Goal: Transaction & Acquisition: Purchase product/service

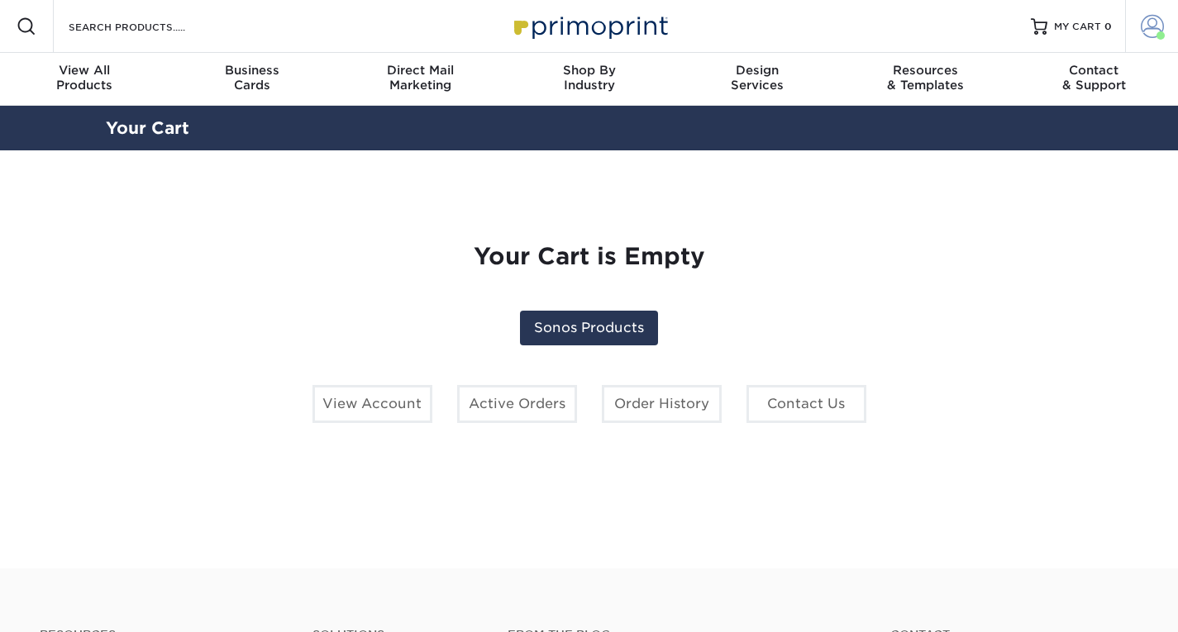
click at [1145, 32] on span at bounding box center [1151, 26] width 23 height 23
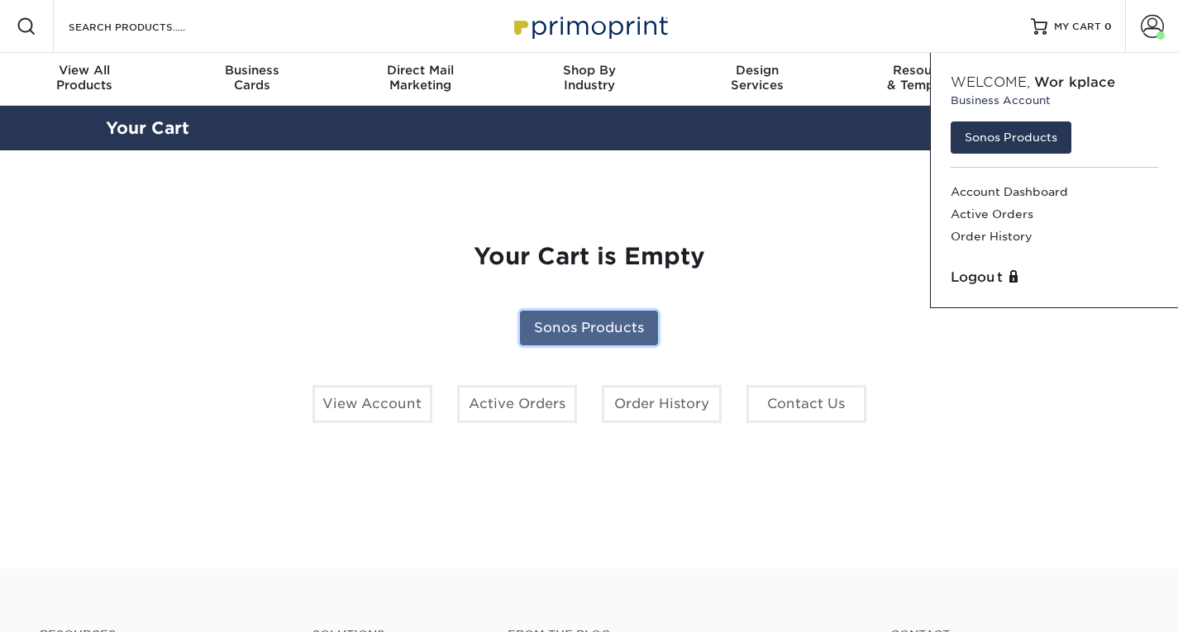
click at [587, 332] on link "Sonos Products" at bounding box center [589, 328] width 138 height 35
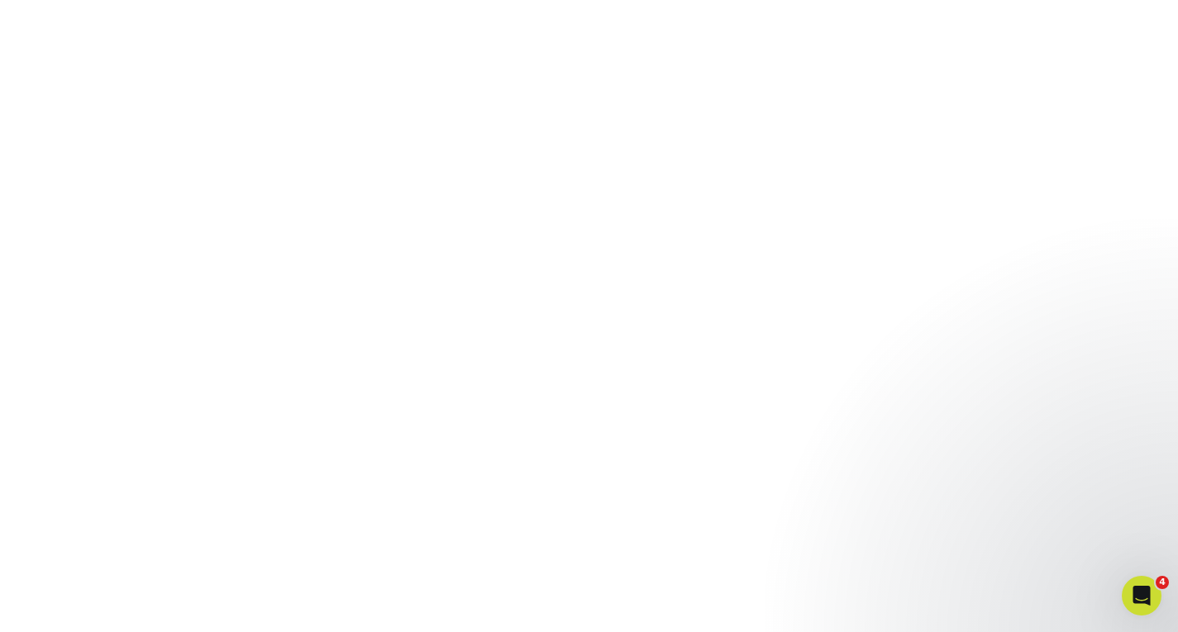
scroll to position [413, 0]
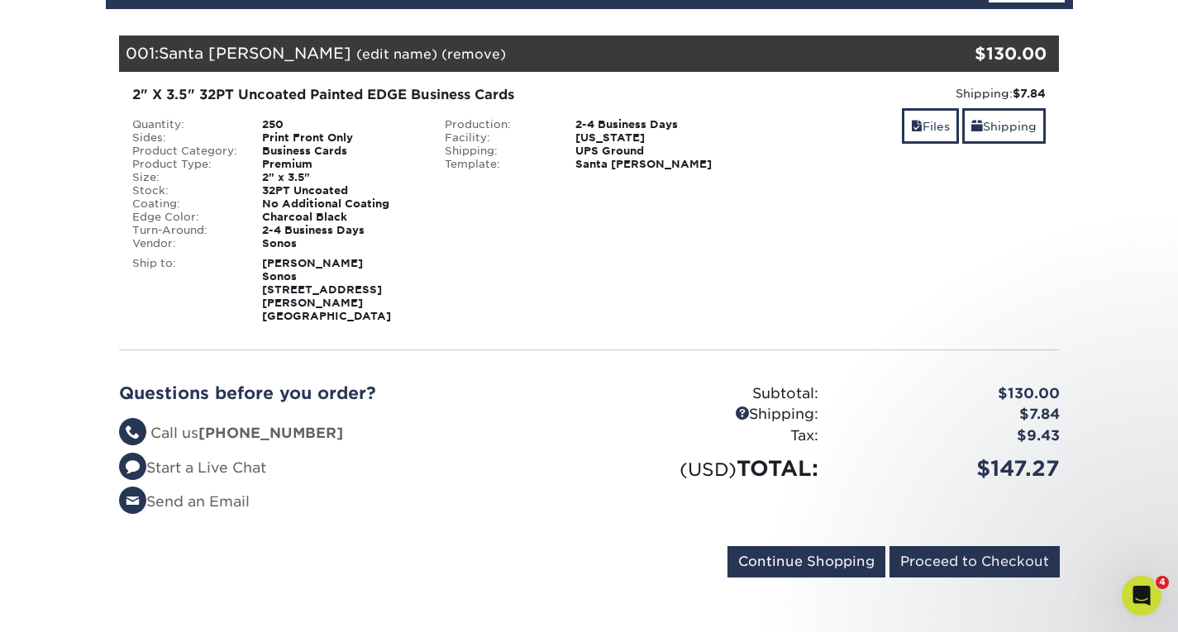
scroll to position [248, 0]
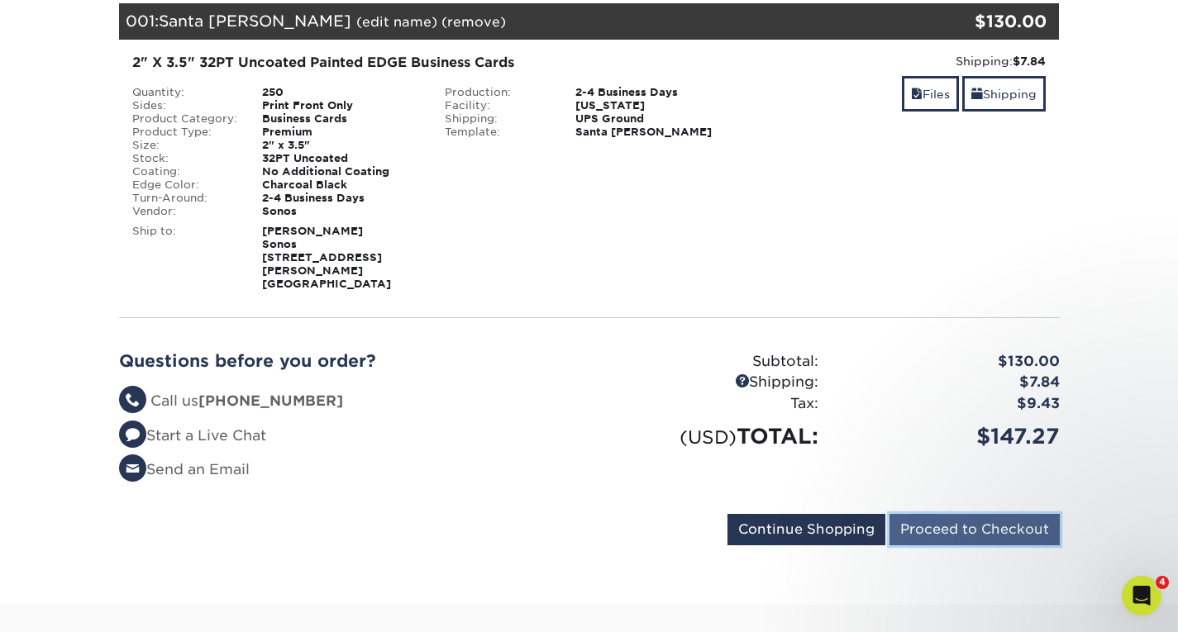
click at [948, 514] on input "Proceed to Checkout" at bounding box center [974, 529] width 170 height 31
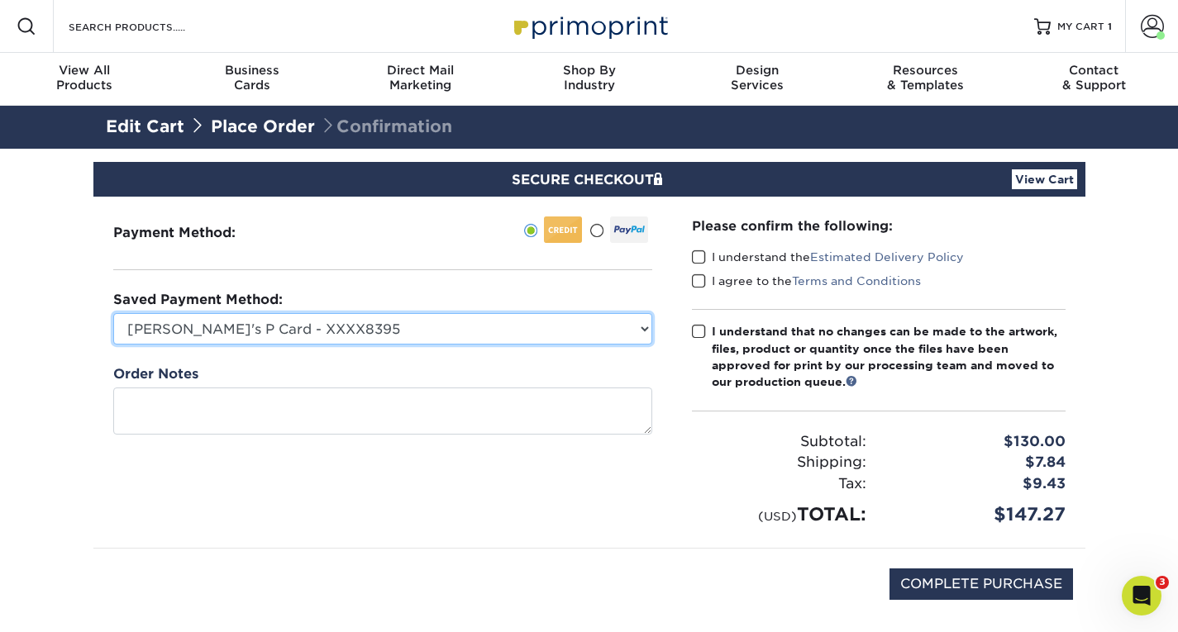
click at [561, 331] on select "Jake's P Card - XXXX8395 MasterCard - XXXX2183 MasterCard - XXXX9155 New Credit…" at bounding box center [382, 328] width 539 height 31
select select "75318"
click at [113, 313] on select "Jake's P Card - XXXX8395 MasterCard - XXXX2183 MasterCard - XXXX9155 New Credit…" at bounding box center [382, 328] width 539 height 31
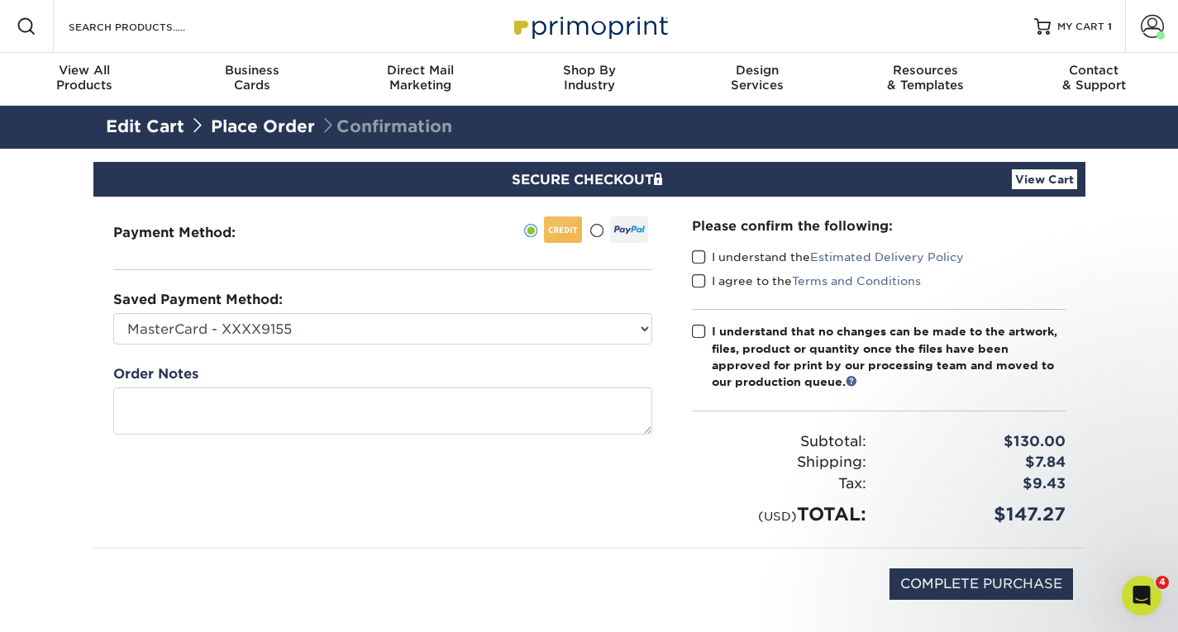
click at [750, 260] on label "I understand the Estimated Delivery Policy" at bounding box center [828, 257] width 272 height 17
click at [0, 0] on input "I understand the Estimated Delivery Policy" at bounding box center [0, 0] width 0 height 0
click at [735, 276] on label "I agree to the Terms and Conditions" at bounding box center [806, 281] width 229 height 17
click at [0, 0] on input "I agree to the Terms and Conditions" at bounding box center [0, 0] width 0 height 0
click at [750, 338] on div "I understand that no changes can be made to the artwork, files, product or quan…" at bounding box center [889, 357] width 354 height 68
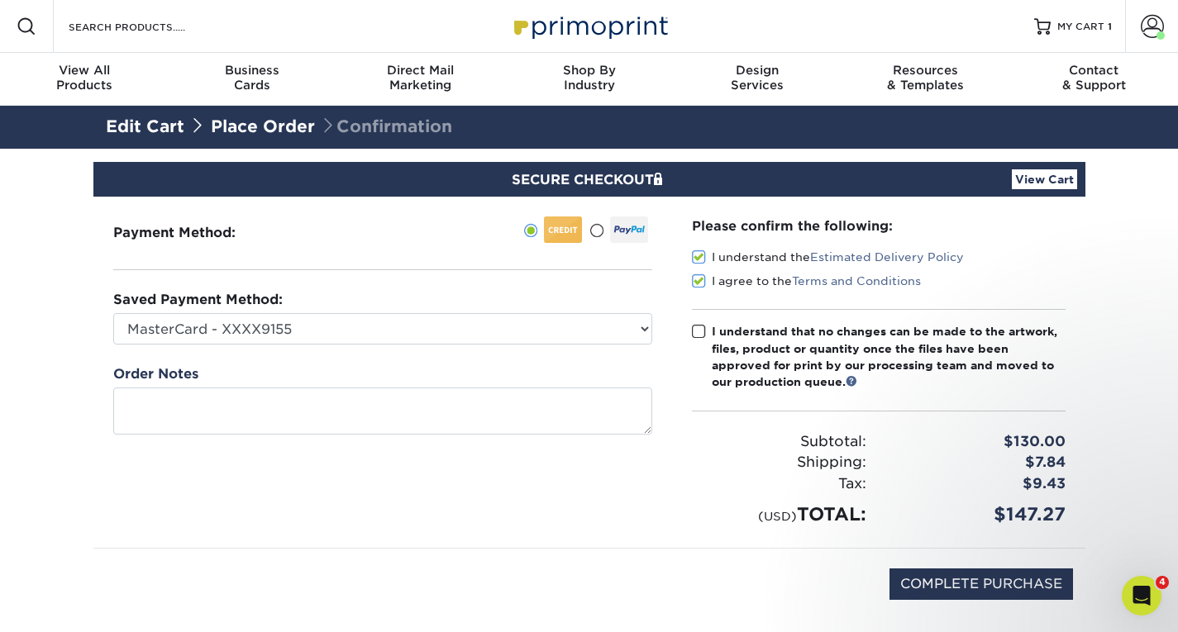
click at [0, 0] on input "I understand that no changes can be made to the artwork, files, product or quan…" at bounding box center [0, 0] width 0 height 0
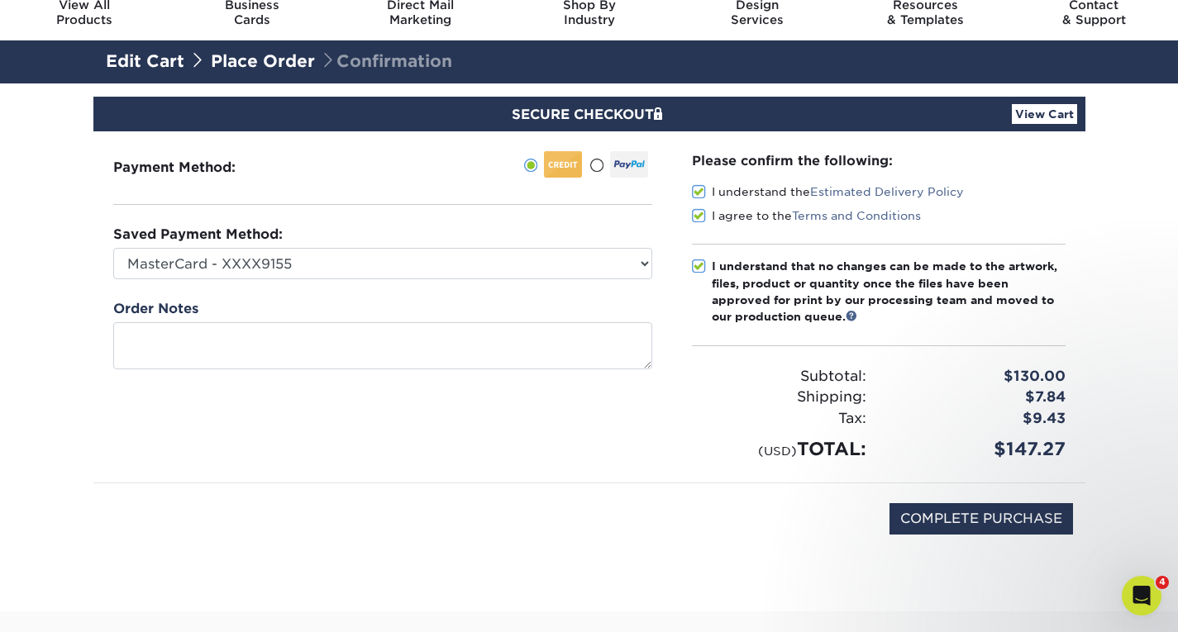
scroll to position [83, 0]
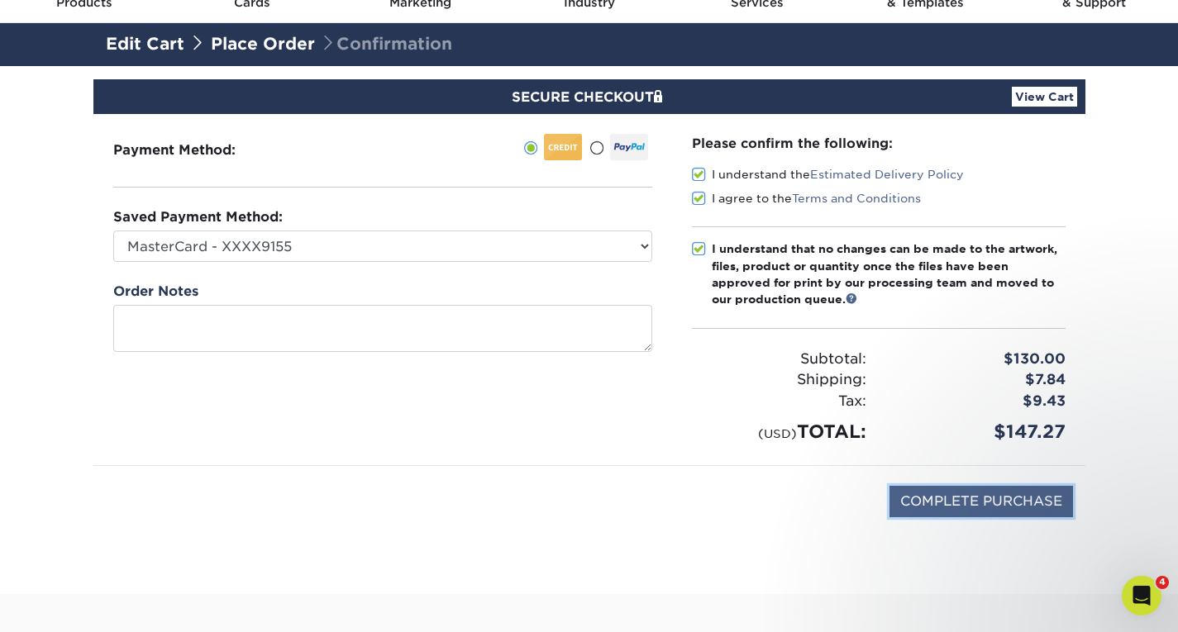
click at [942, 504] on input "COMPLETE PURCHASE" at bounding box center [980, 501] width 183 height 31
type input "PROCESSING, PLEASE WAIT..."
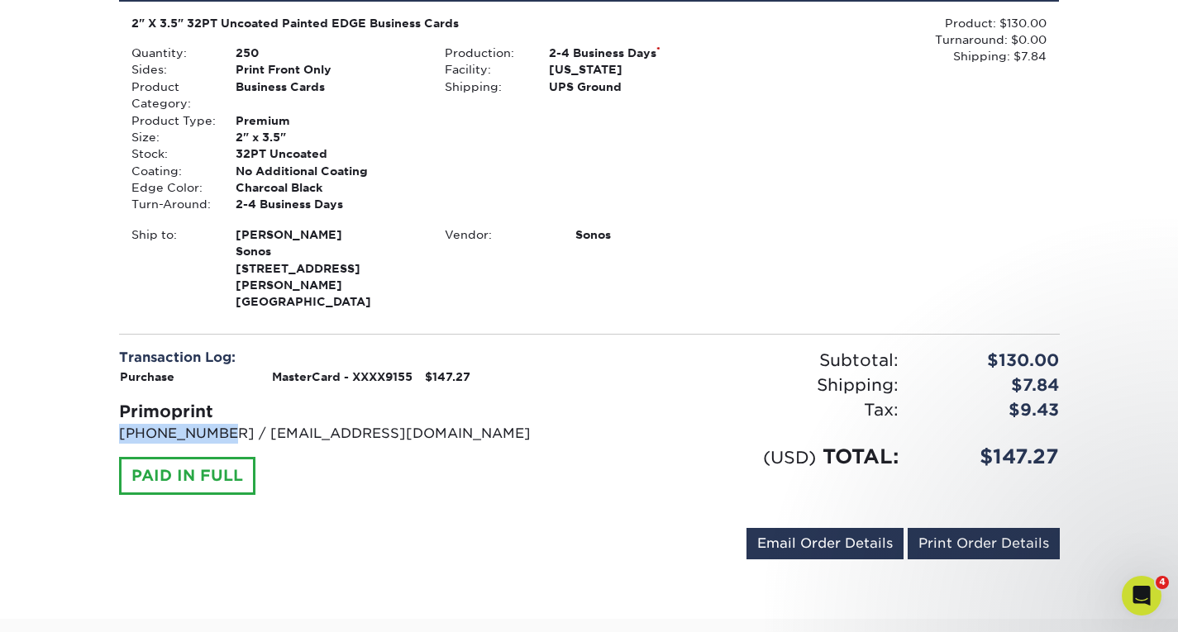
drag, startPoint x: 117, startPoint y: 412, endPoint x: 217, endPoint y: 415, distance: 100.0
click at [217, 415] on div "Transaction Log: Purchase MasterCard - XXXX9155 $147.27 Primoprint 704-837-7757…" at bounding box center [348, 421] width 483 height 147
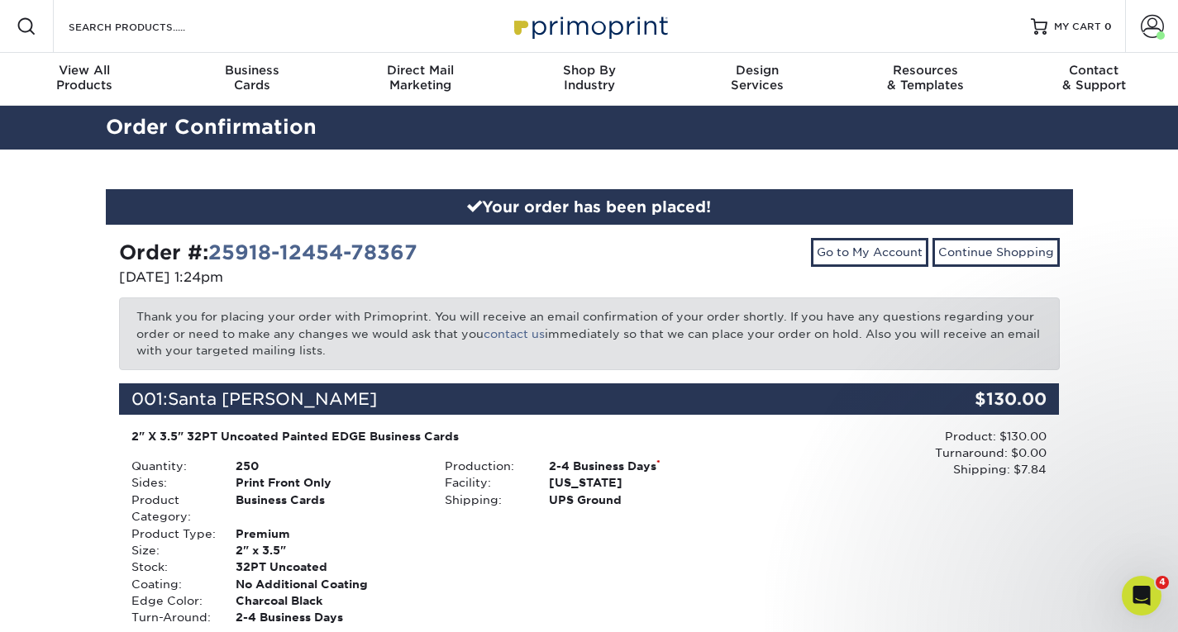
drag, startPoint x: 550, startPoint y: 351, endPoint x: 136, endPoint y: 319, distance: 414.4
click at [136, 319] on p "Thank you for placing your order with Primoprint. You will receive an email con…" at bounding box center [589, 333] width 940 height 72
drag, startPoint x: 136, startPoint y: 319, endPoint x: 363, endPoint y: 362, distance: 230.5
click at [363, 362] on p "Thank you for placing your order with Primoprint. You will receive an email con…" at bounding box center [589, 333] width 940 height 72
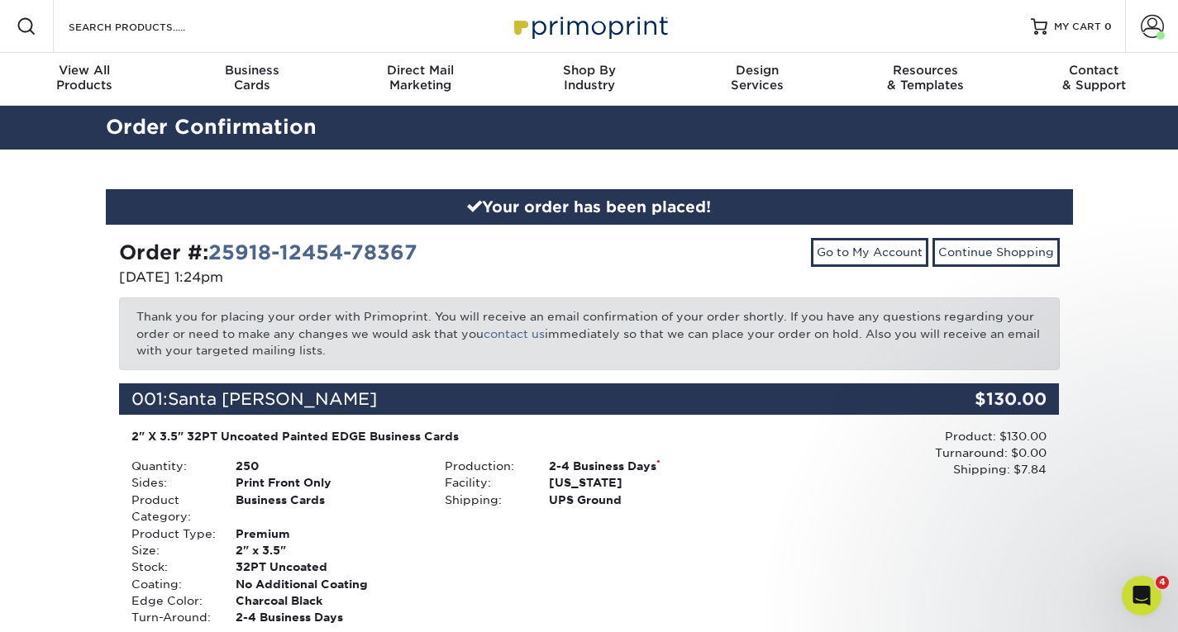
click at [364, 360] on p "Thank you for placing your order with Primoprint. You will receive an email con…" at bounding box center [589, 333] width 940 height 72
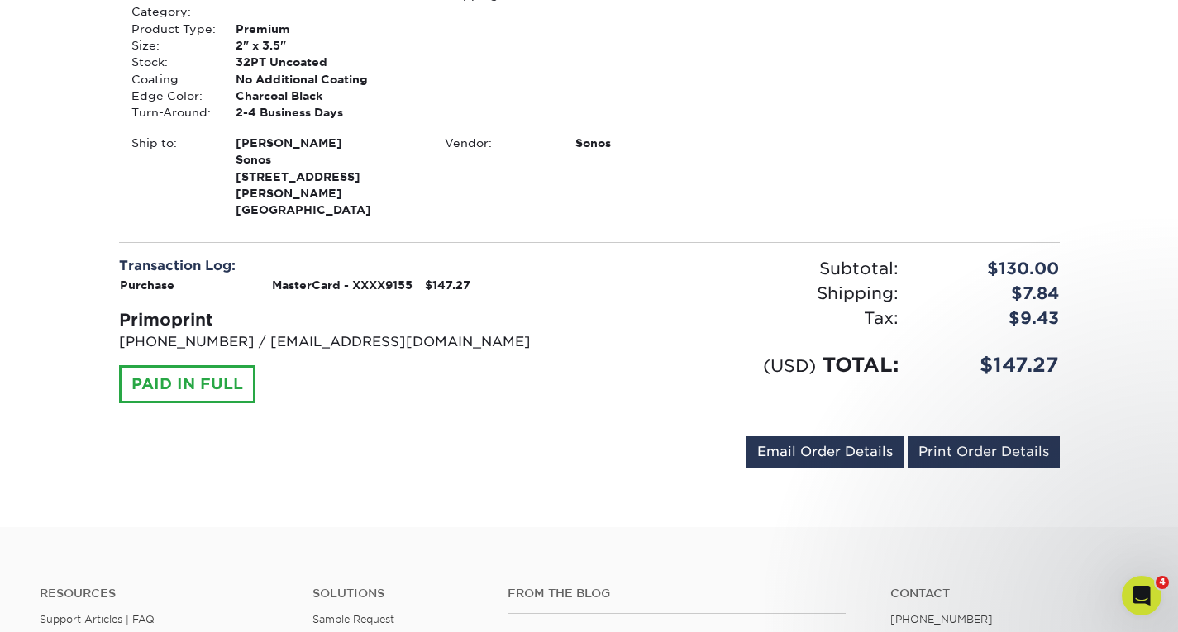
scroll to position [496, 0]
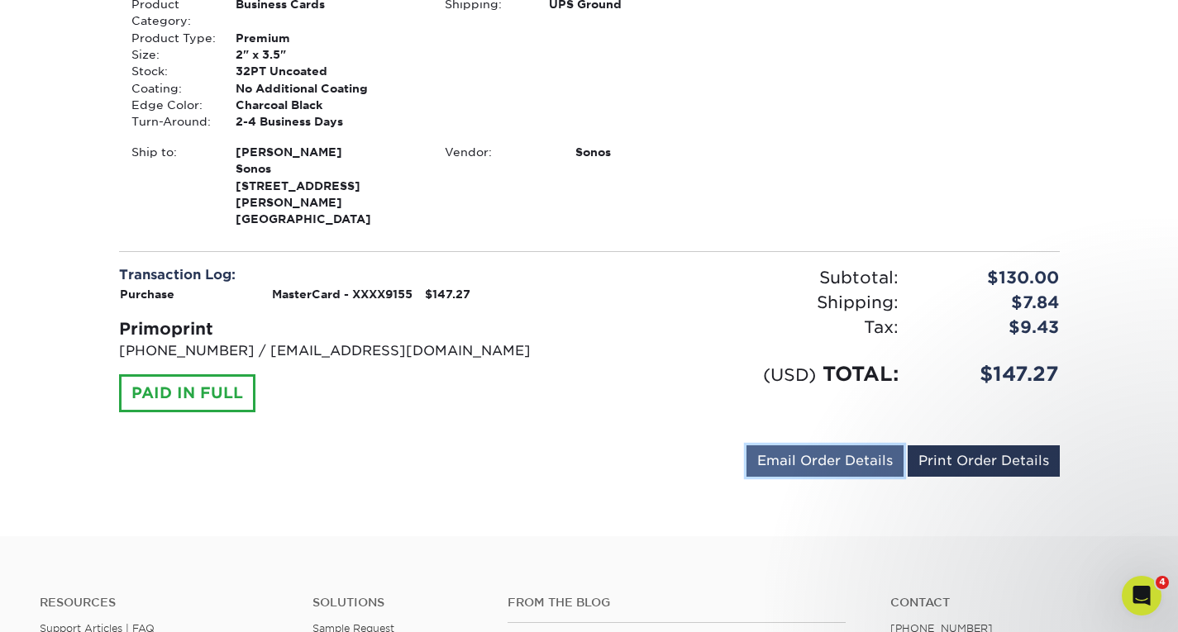
click at [839, 445] on link "Email Order Details" at bounding box center [824, 460] width 157 height 31
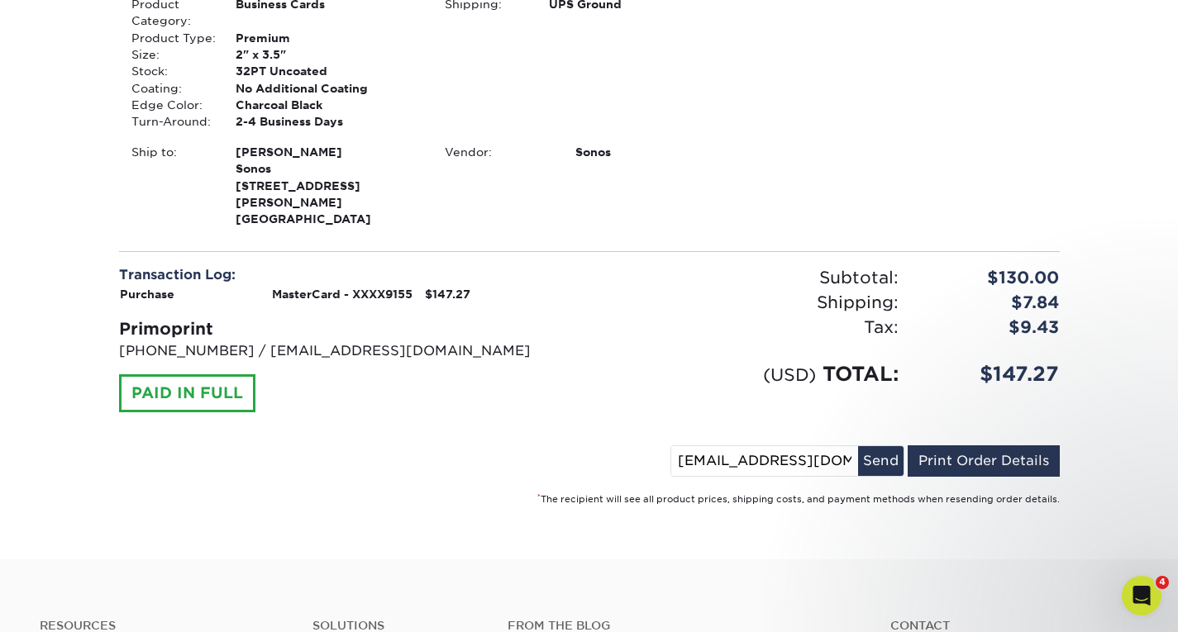
click at [750, 446] on input "[EMAIL_ADDRESS][DOMAIN_NAME]" at bounding box center [764, 461] width 187 height 30
click at [783, 446] on input "[EMAIL_ADDRESS][DOMAIN_NAME]" at bounding box center [764, 461] width 187 height 30
drag, startPoint x: 764, startPoint y: 443, endPoint x: 616, endPoint y: 445, distance: 147.1
click at [616, 445] on div "workplacereceptionists@sonos.com Send Email Order Details Print Order Details" at bounding box center [589, 464] width 940 height 38
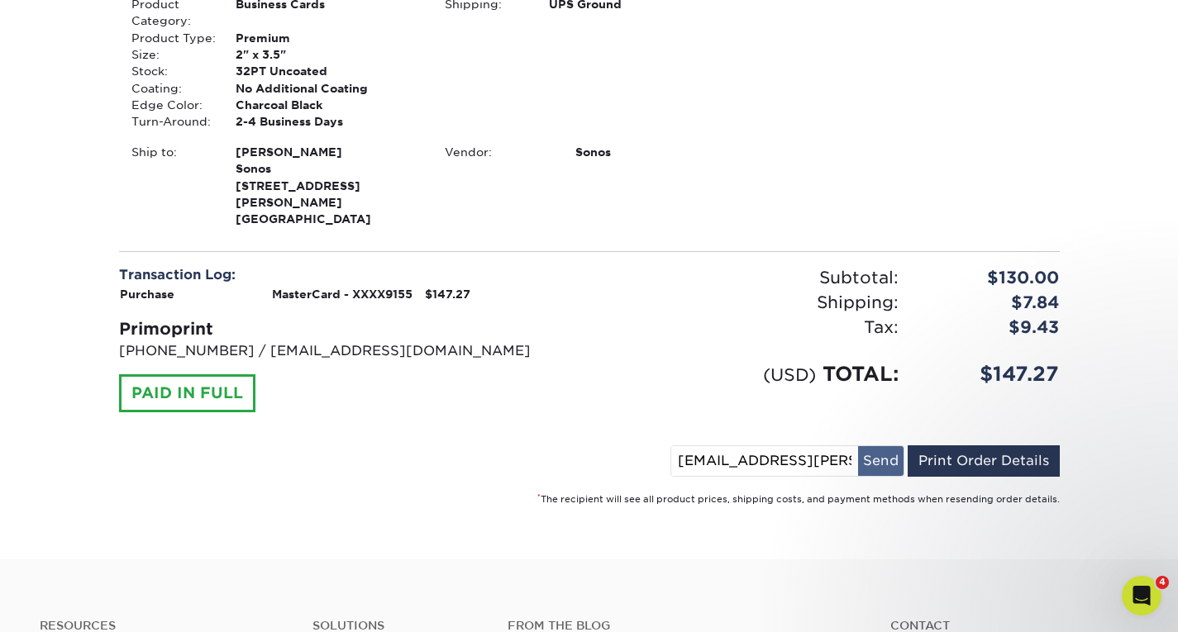
type input "tori.vasconcellos@sonos.com"
click at [891, 446] on button "Send" at bounding box center [880, 461] width 45 height 30
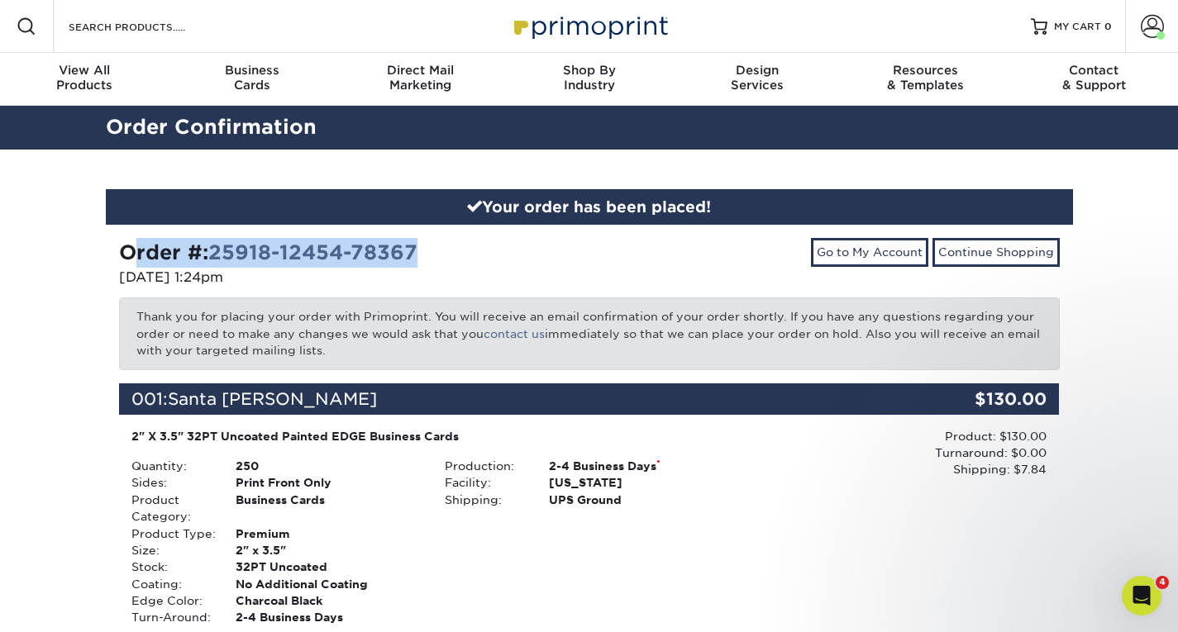
drag, startPoint x: 442, startPoint y: 250, endPoint x: 107, endPoint y: 251, distance: 334.7
click at [107, 251] on div "Order #: 25918-12454-78367 09/18/2025 1:24pm" at bounding box center [348, 264] width 483 height 53
copy strong "Order #: 25918-12454-78367"
click at [461, 250] on div "Order #: 25918-12454-78367" at bounding box center [348, 253] width 458 height 30
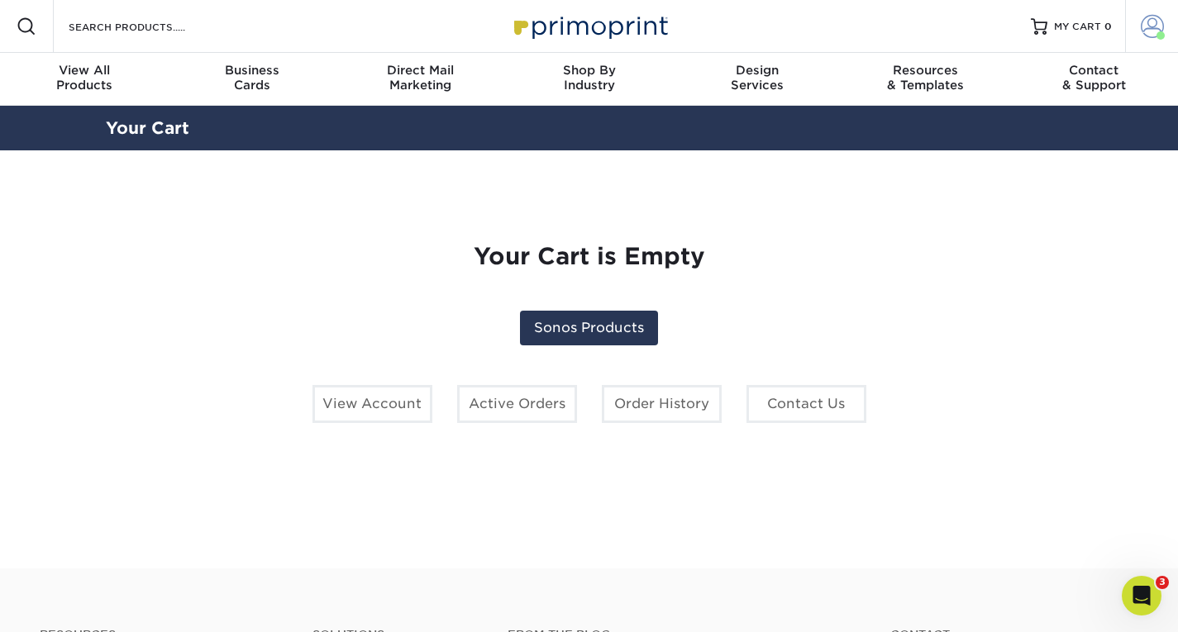
click at [1149, 36] on span at bounding box center [1151, 26] width 23 height 23
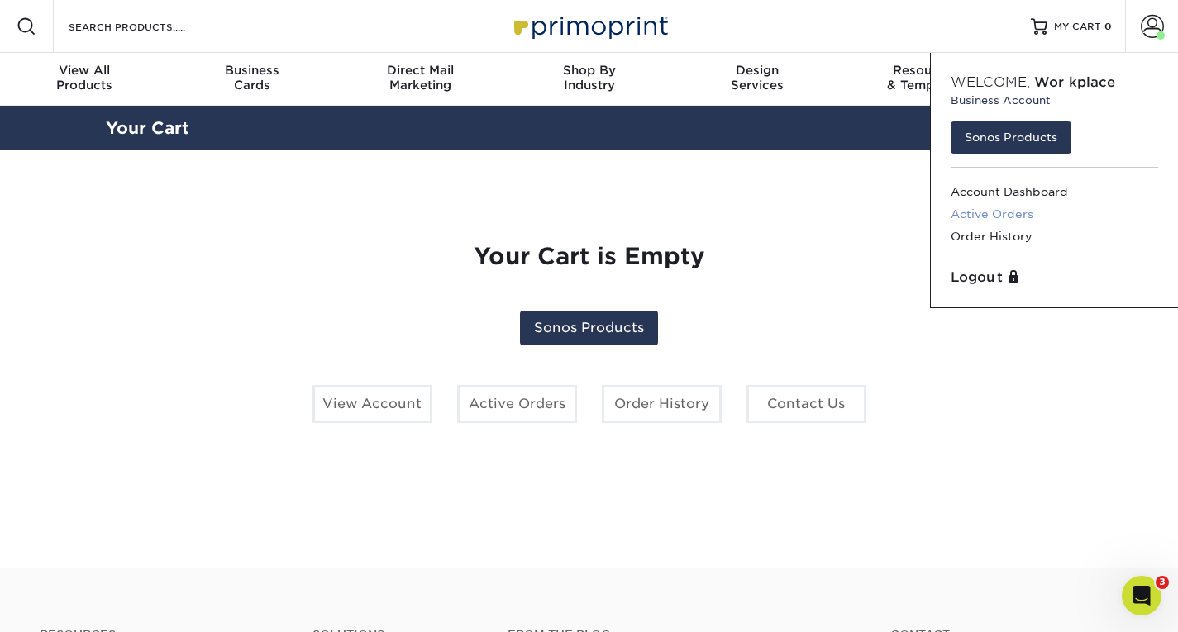
click at [983, 219] on link "Active Orders" at bounding box center [1053, 214] width 207 height 22
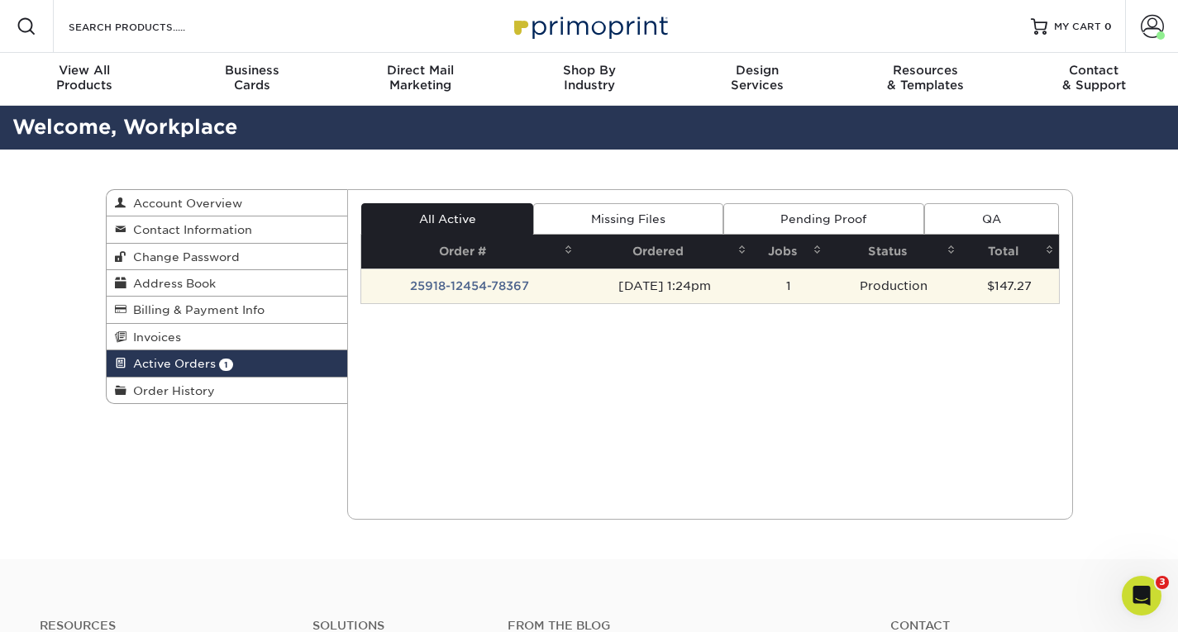
click at [583, 288] on td "[DATE] 1:24pm" at bounding box center [665, 286] width 174 height 35
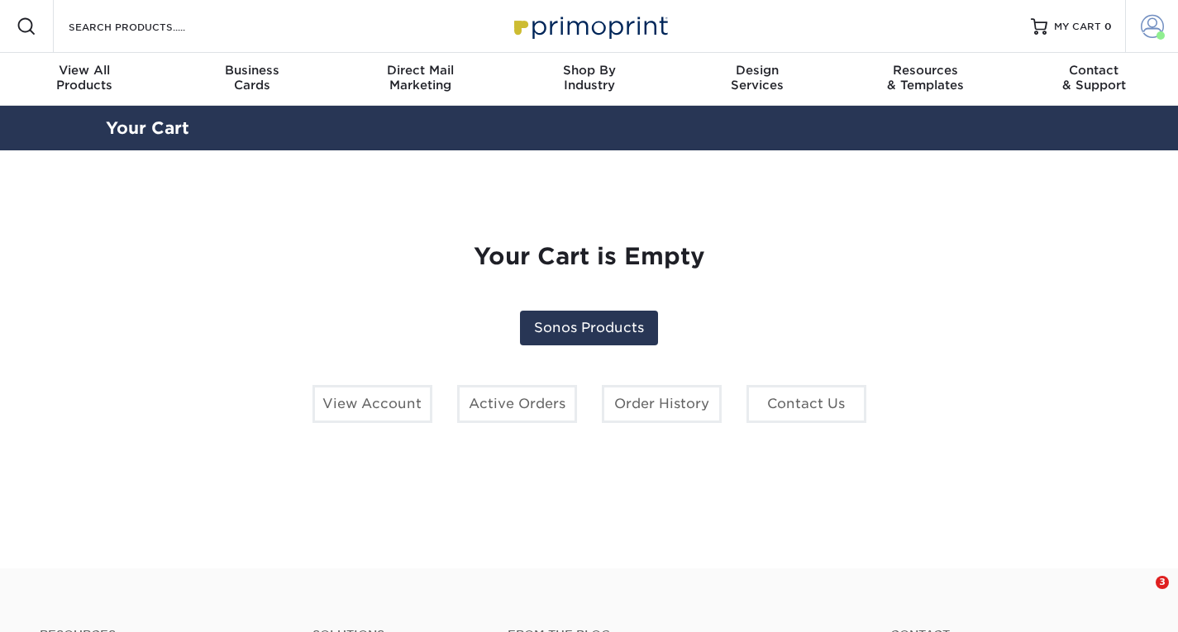
click at [1159, 34] on span at bounding box center [1160, 35] width 8 height 8
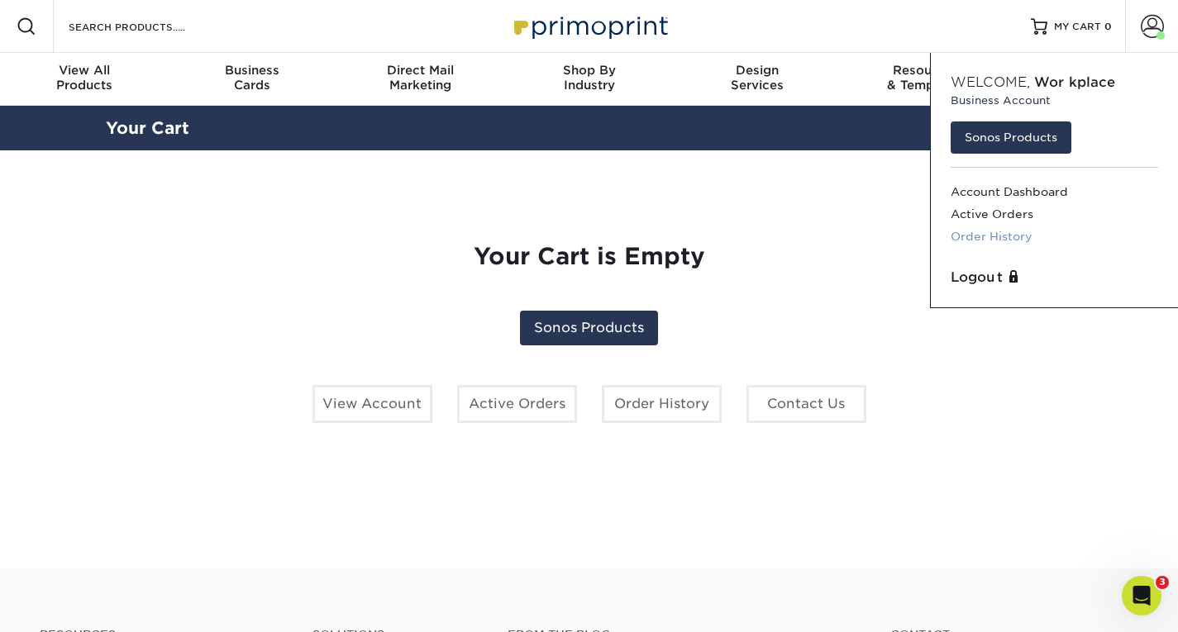
click at [1008, 227] on link "Order History" at bounding box center [1053, 237] width 207 height 22
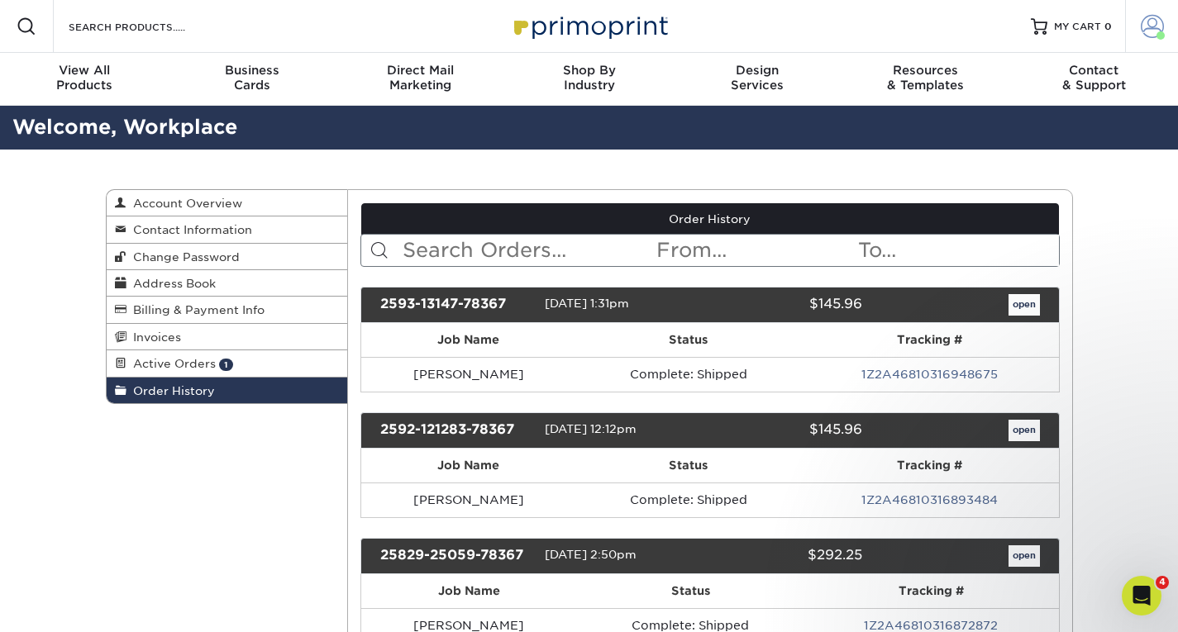
click at [1158, 31] on span at bounding box center [1160, 35] width 8 height 8
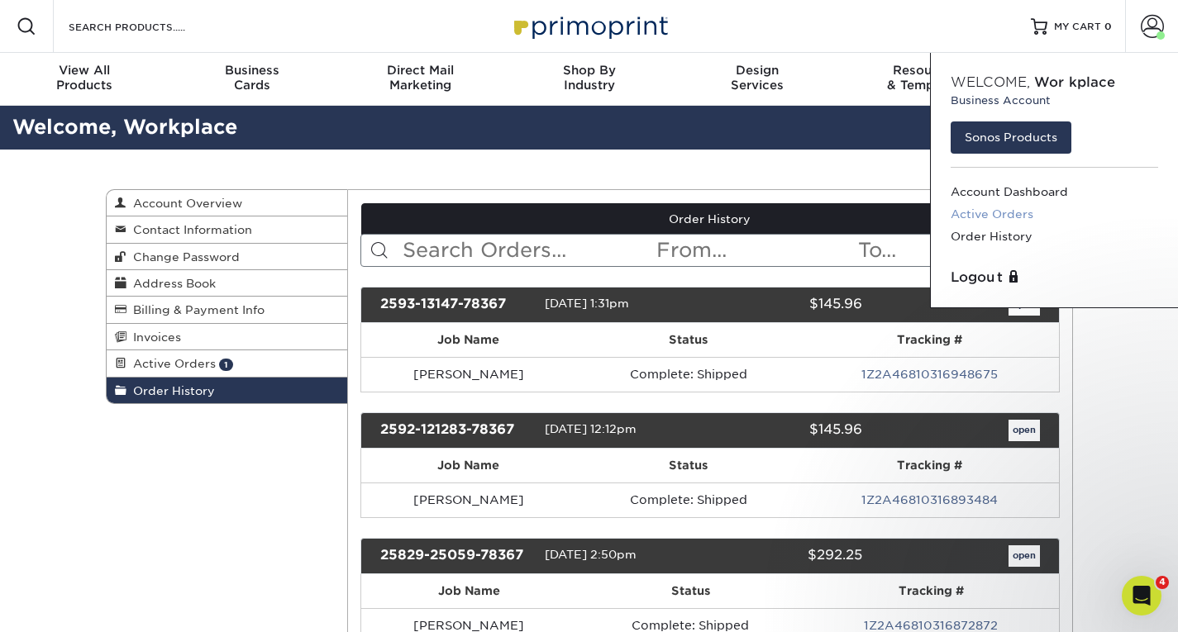
click at [1016, 208] on link "Active Orders" at bounding box center [1053, 214] width 207 height 22
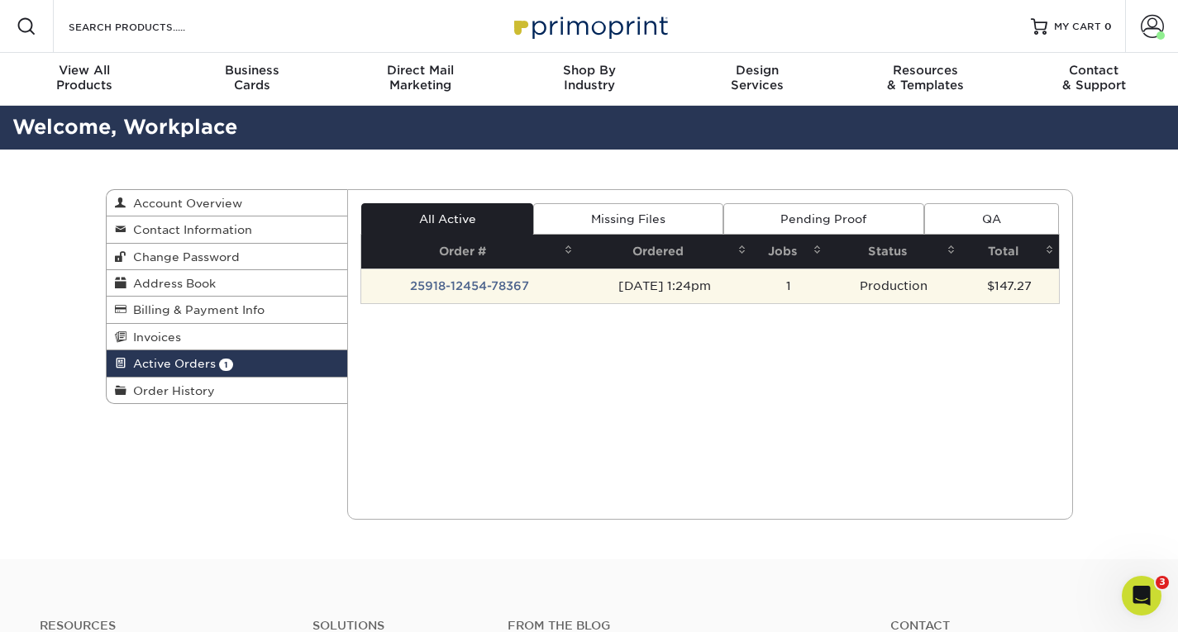
click at [480, 291] on td "25918-12454-78367" at bounding box center [469, 286] width 217 height 35
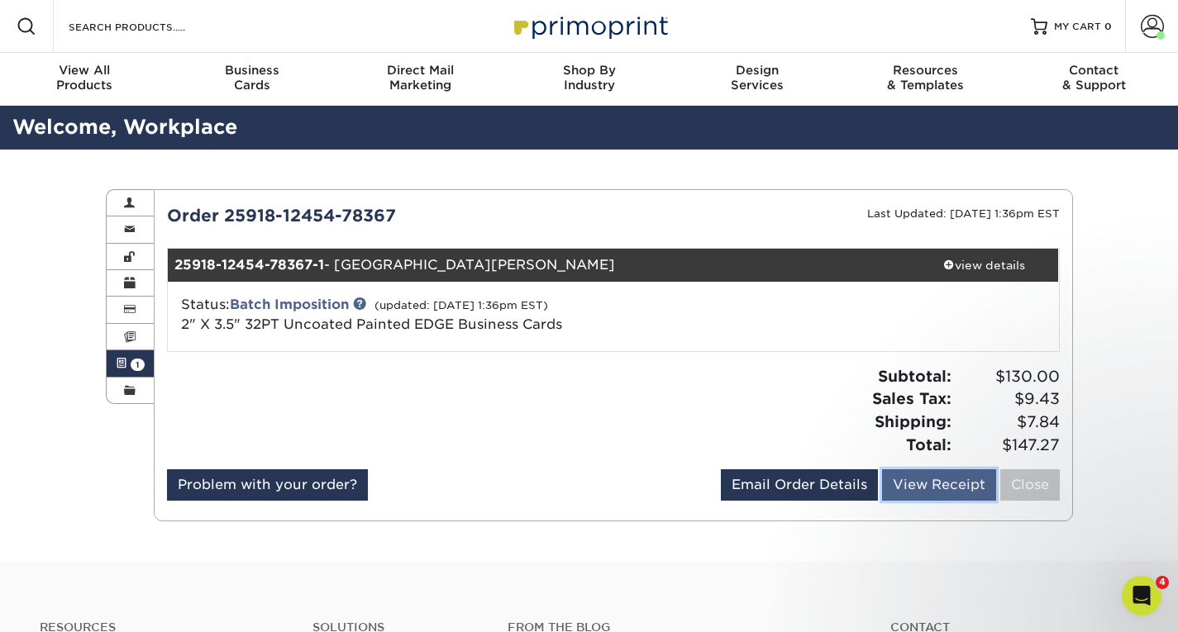
click at [924, 483] on link "View Receipt" at bounding box center [939, 484] width 114 height 31
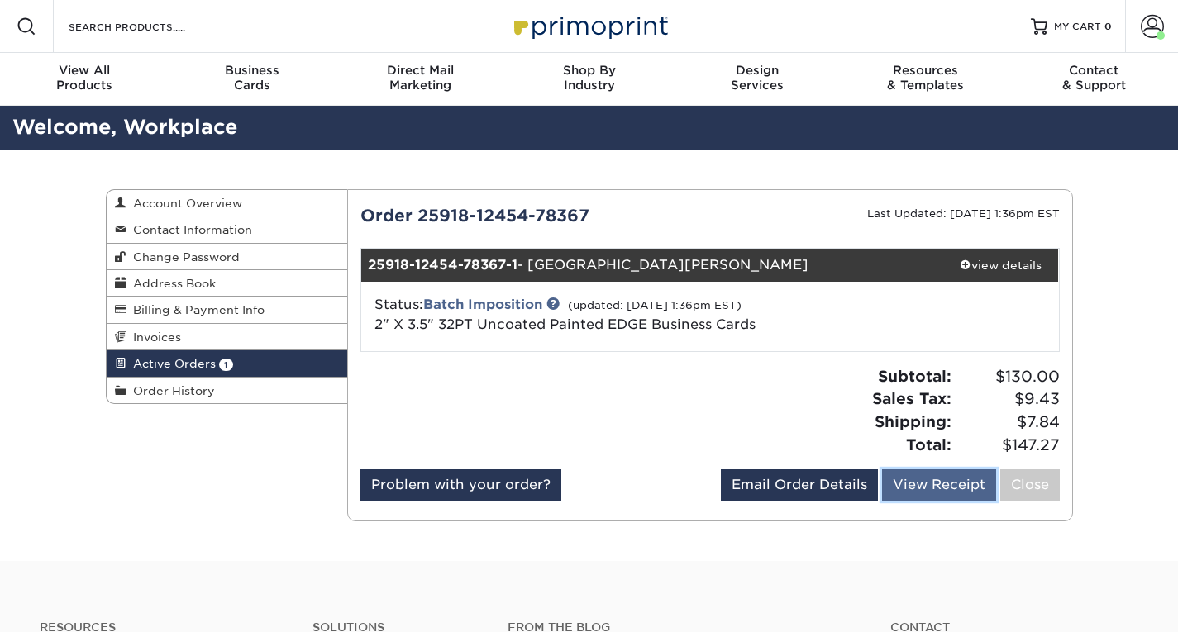
click at [907, 488] on link "View Receipt" at bounding box center [939, 484] width 114 height 31
